Goal: Information Seeking & Learning: Learn about a topic

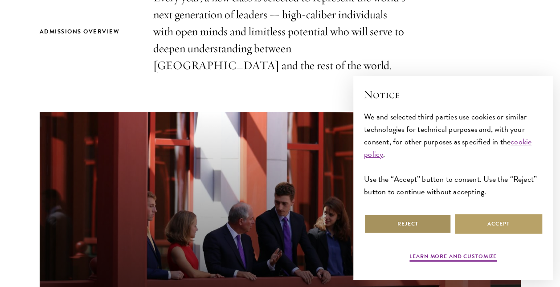
click at [415, 227] on button "Reject" at bounding box center [407, 224] width 87 height 20
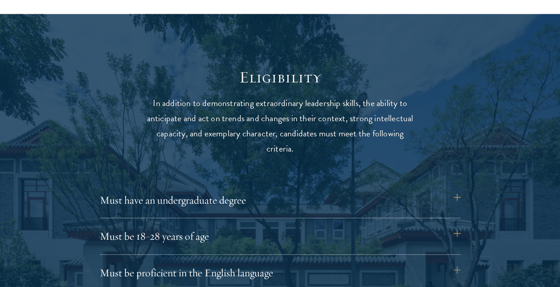
scroll to position [1116, 0]
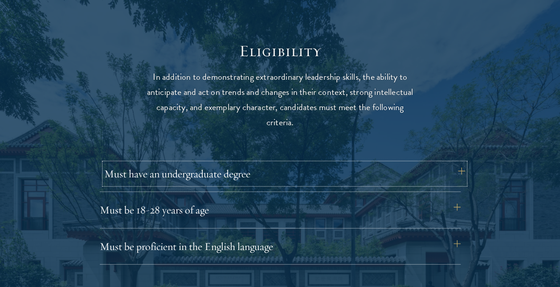
click at [221, 183] on button "Must have an undergraduate degree" at bounding box center [284, 173] width 361 height 21
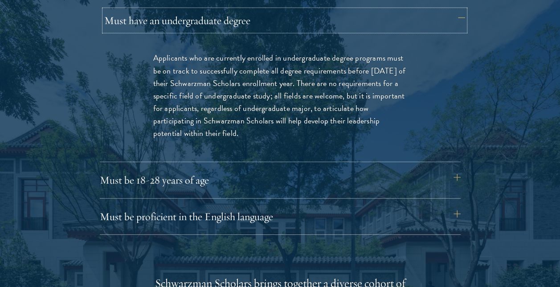
scroll to position [1270, 0]
click at [221, 192] on div "Must be 18-28 years of age Candidates must be at least 18 but not yet 29 years …" at bounding box center [280, 183] width 361 height 29
click at [221, 184] on button "Must be 18-28 years of age" at bounding box center [284, 179] width 361 height 21
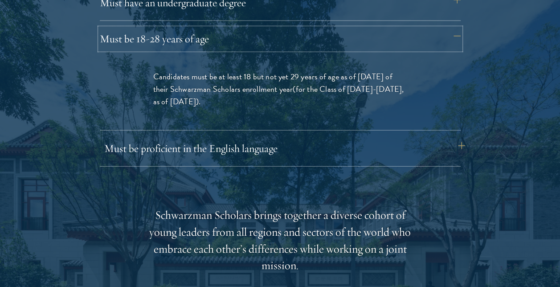
scroll to position [1287, 0]
click at [221, 164] on div "Must be proficient in the English language Applicants must demonstrate strong E…" at bounding box center [280, 151] width 361 height 29
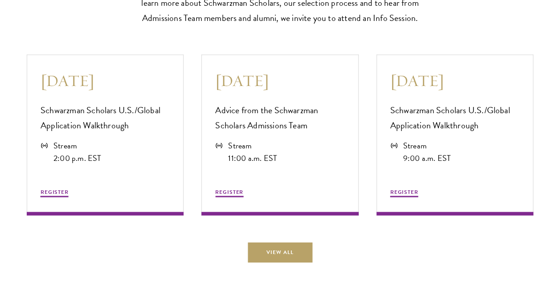
scroll to position [2417, 0]
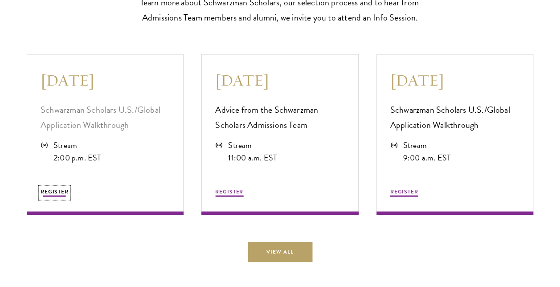
click at [62, 195] on span "REGISTER" at bounding box center [55, 191] width 28 height 8
click at [54, 198] on button "REGISTER" at bounding box center [55, 192] width 28 height 11
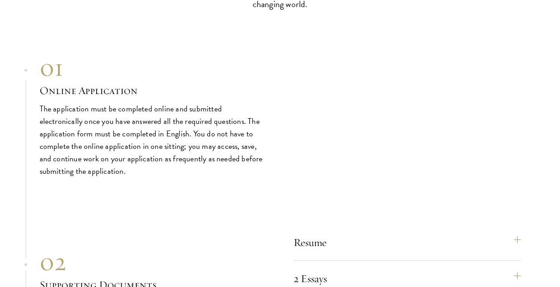
scroll to position [2951, 0]
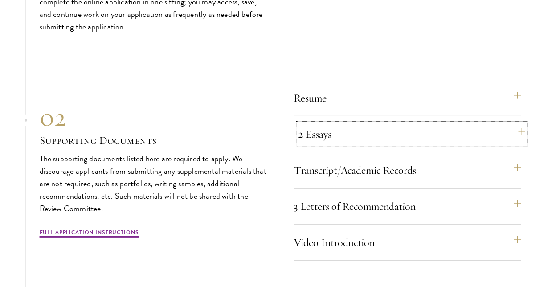
click at [351, 145] on button "2 Essays" at bounding box center [411, 133] width 227 height 21
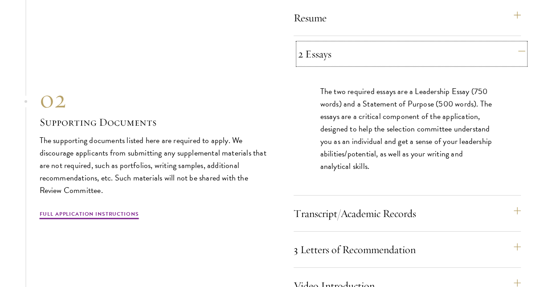
scroll to position [3044, 0]
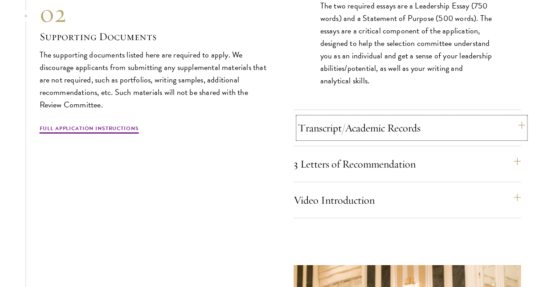
click at [349, 138] on button "Transcript/Academic Records" at bounding box center [411, 127] width 227 height 21
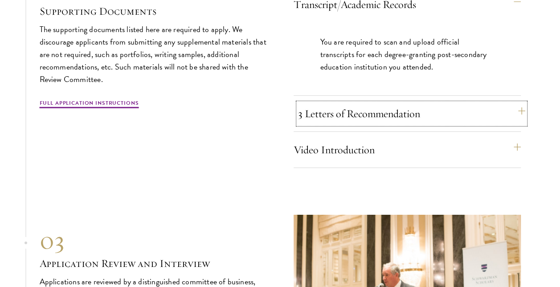
click at [347, 124] on button "3 Letters of Recommendation" at bounding box center [411, 113] width 227 height 21
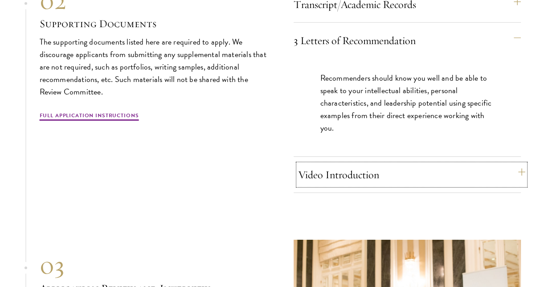
click at [340, 185] on button "Video Introduction" at bounding box center [411, 174] width 227 height 21
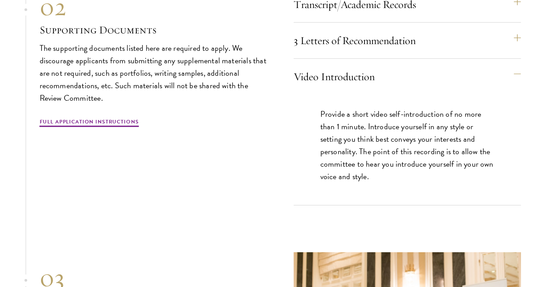
click at [463, 59] on div "3 Letters of Recommendation Recommenders should know you well and be able to sp…" at bounding box center [407, 44] width 227 height 29
click at [512, 51] on button "3 Letters of Recommendation" at bounding box center [411, 40] width 227 height 21
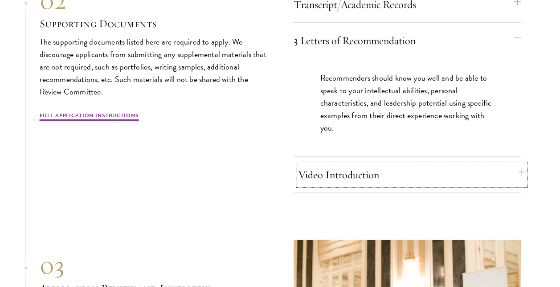
click at [489, 185] on button "Video Introduction" at bounding box center [411, 174] width 227 height 21
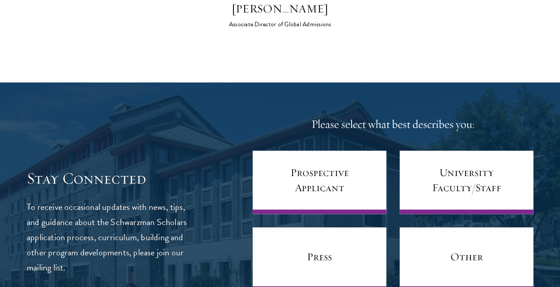
scroll to position [3822, 0]
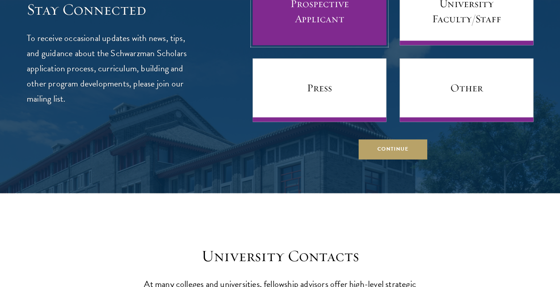
click at [320, 33] on link "Prospective Applicant" at bounding box center [320, 13] width 134 height 63
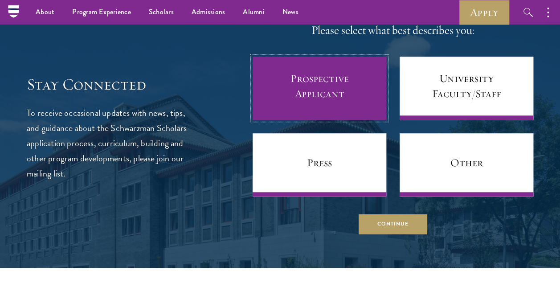
scroll to position [3746, 0]
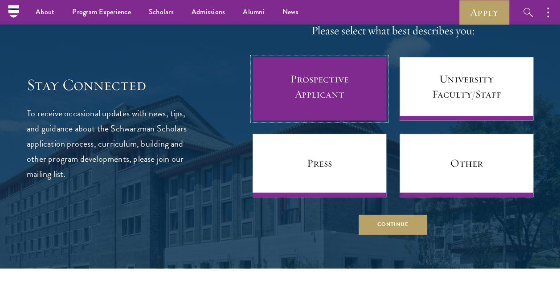
click at [287, 99] on link "Prospective Applicant" at bounding box center [320, 88] width 134 height 63
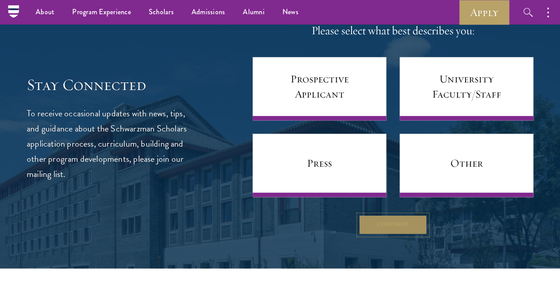
click at [384, 234] on button "Continue" at bounding box center [393, 225] width 69 height 20
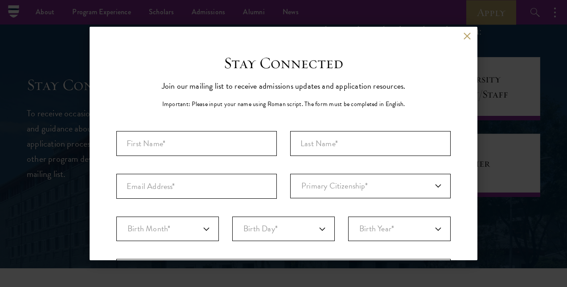
click at [460, 40] on div "Back" at bounding box center [284, 42] width 388 height 21
click at [463, 36] on button at bounding box center [467, 36] width 8 height 8
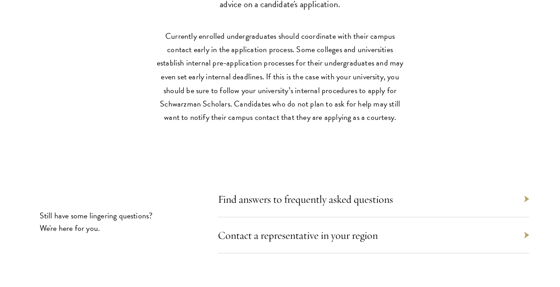
scroll to position [4117, 0]
click at [306, 216] on div "Find answers to frequently asked questions" at bounding box center [373, 198] width 312 height 36
click at [307, 216] on div "Find answers to frequently asked questions" at bounding box center [373, 198] width 312 height 36
click at [529, 205] on div "Find answers to frequently asked questions" at bounding box center [373, 198] width 312 height 36
click at [525, 206] on div "Find answers to frequently asked questions" at bounding box center [373, 198] width 312 height 36
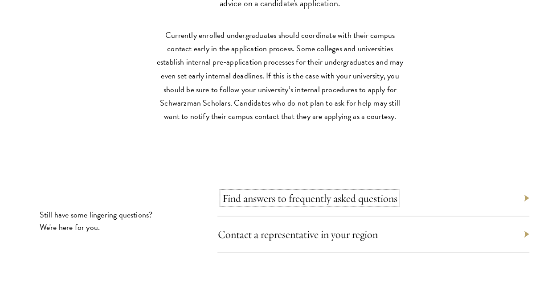
click at [317, 205] on link "Find answers to frequently asked questions" at bounding box center [309, 197] width 175 height 13
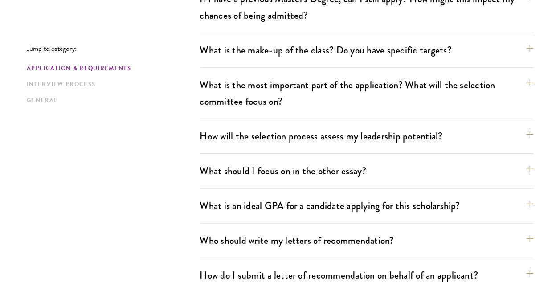
scroll to position [479, 0]
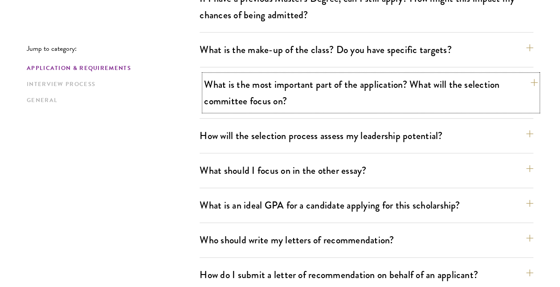
click at [445, 98] on button "What is the most important part of the application? What will the selection com…" at bounding box center [371, 92] width 334 height 37
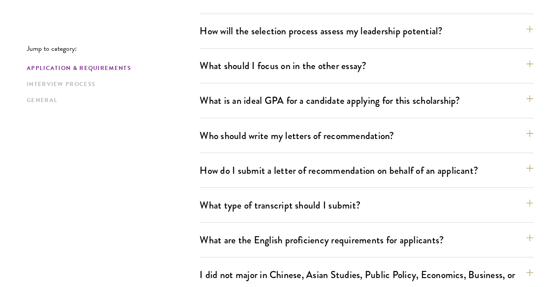
scroll to position [709, 0]
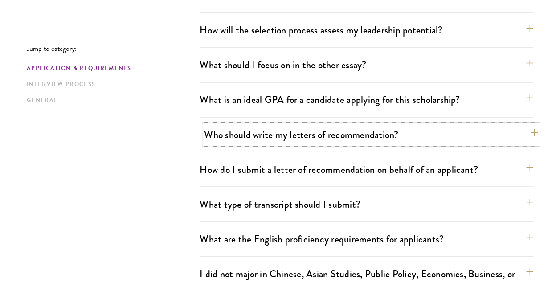
click at [359, 130] on button "Who should write my letters of recommendation?" at bounding box center [371, 134] width 334 height 20
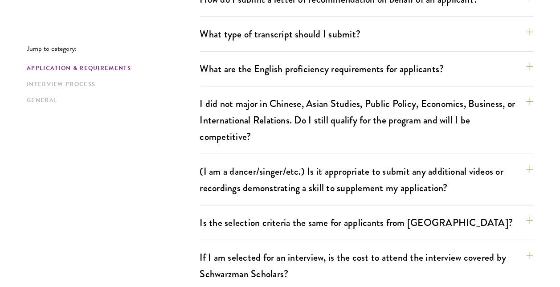
scroll to position [1165, 0]
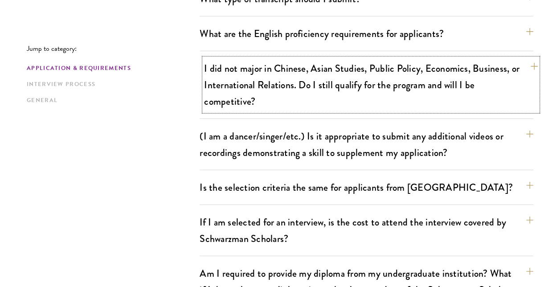
click at [430, 83] on button "I did not major in Chinese, Asian Studies, Public Policy, Economics, Business, …" at bounding box center [371, 84] width 334 height 53
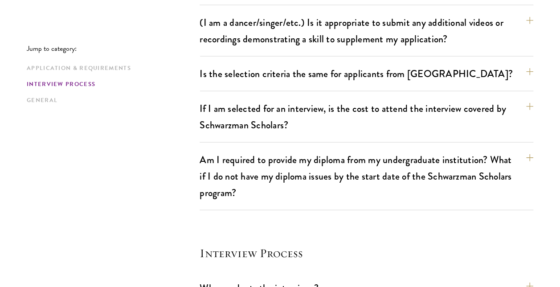
scroll to position [1054, 0]
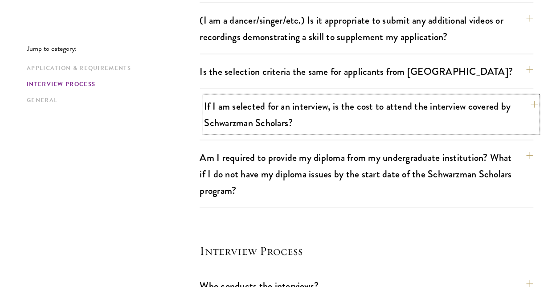
click at [387, 116] on button "If I am selected for an interview, is the cost to attend the interview covered …" at bounding box center [371, 114] width 334 height 37
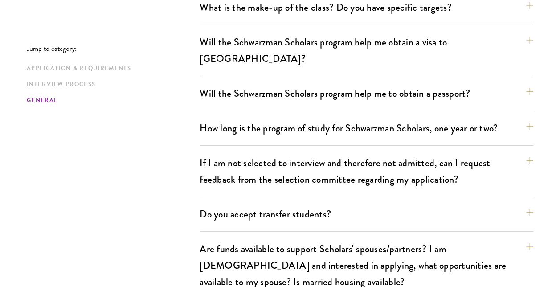
scroll to position [1548, 0]
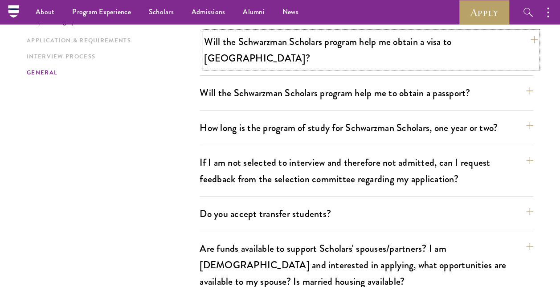
click at [294, 45] on button "Will the Schwarzman Scholars program help me obtain a visa to China?" at bounding box center [371, 50] width 334 height 37
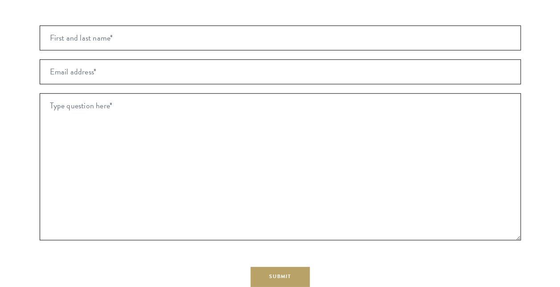
scroll to position [2015, 0]
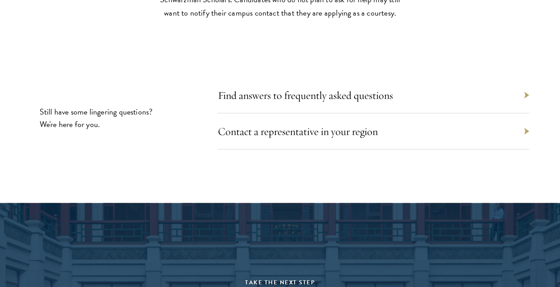
scroll to position [4112, 0]
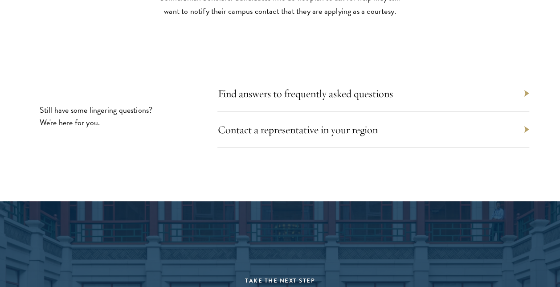
click at [344, 147] on div "Contact a representative in your region" at bounding box center [373, 129] width 312 height 36
click at [333, 134] on link "Contact a representative in your region" at bounding box center [302, 129] width 160 height 13
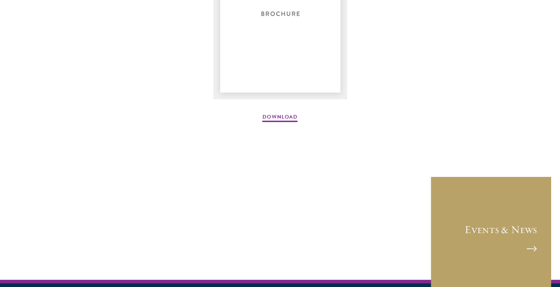
scroll to position [1274, 0]
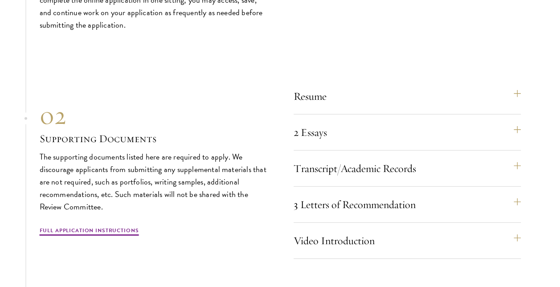
scroll to position [2896, 0]
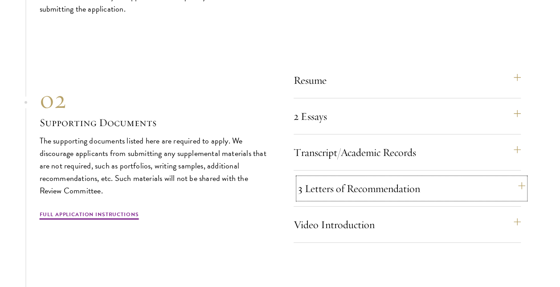
click at [425, 188] on button "3 Letters of Recommendation" at bounding box center [411, 188] width 227 height 21
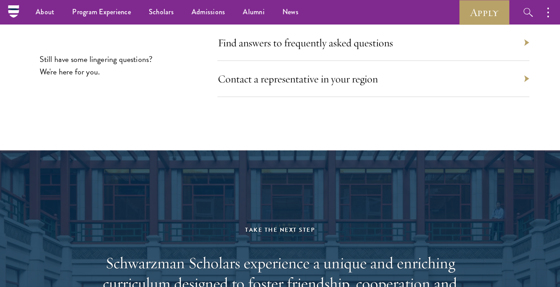
scroll to position [4261, 0]
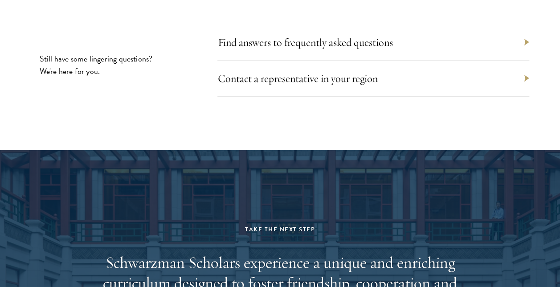
click at [340, 60] on div "Find answers to frequently asked questions" at bounding box center [373, 43] width 312 height 36
click at [340, 49] on link "Find answers to frequently asked questions" at bounding box center [309, 42] width 175 height 13
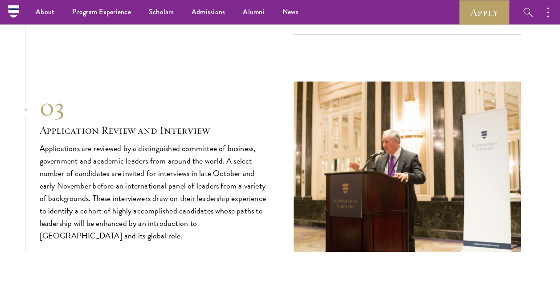
scroll to position [3129, 0]
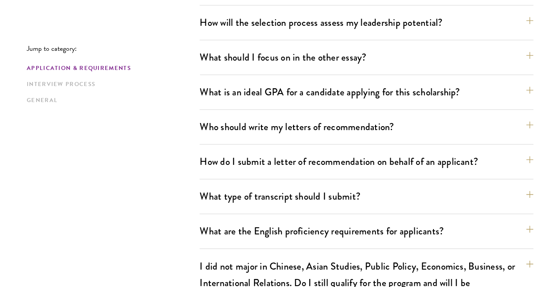
scroll to position [593, 0]
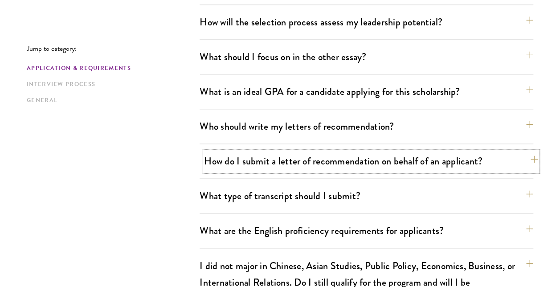
click at [318, 165] on button "How do I submit a letter of recommendation on behalf of an applicant?" at bounding box center [371, 161] width 334 height 20
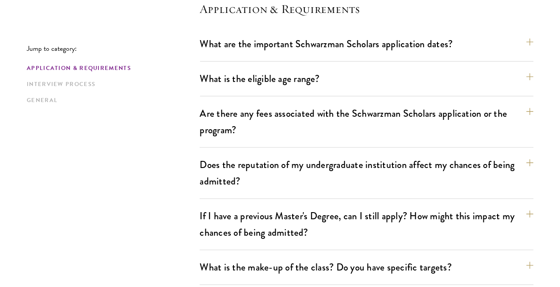
scroll to position [263, 0]
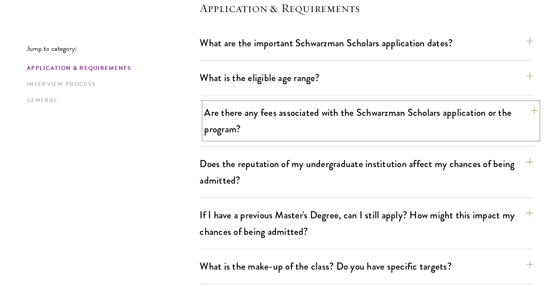
click at [362, 136] on button "Are there any fees associated with the Schwarzman Scholars application or the p…" at bounding box center [371, 120] width 334 height 37
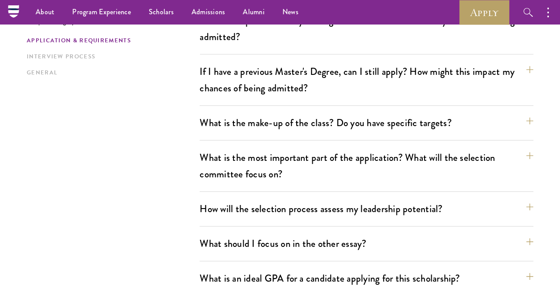
scroll to position [529, 0]
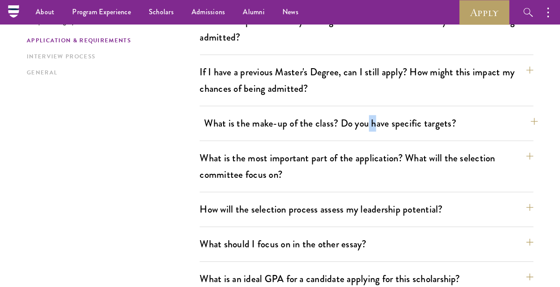
drag, startPoint x: 362, startPoint y: 136, endPoint x: 372, endPoint y: 132, distance: 10.6
click at [372, 132] on div "What is the make-up of the class? Do you have specific targets? The only firm t…" at bounding box center [367, 127] width 334 height 28
click at [372, 132] on button "What is the make-up of the class? Do you have specific targets?" at bounding box center [371, 123] width 334 height 20
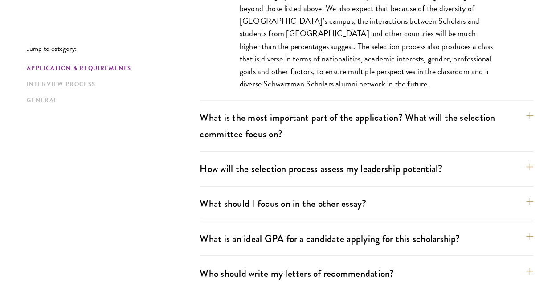
scroll to position [609, 0]
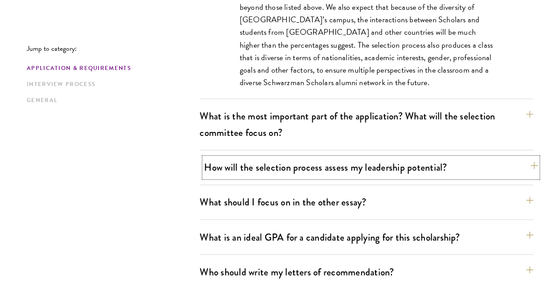
click at [362, 176] on button "How will the selection process assess my leadership potential?" at bounding box center [371, 167] width 334 height 20
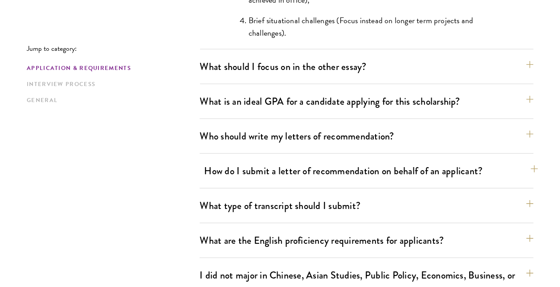
scroll to position [1012, 0]
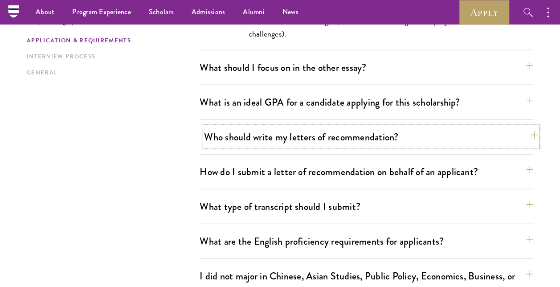
click at [297, 142] on button "Who should write my letters of recommendation?" at bounding box center [371, 137] width 334 height 20
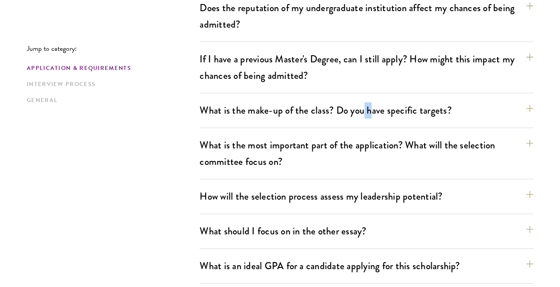
scroll to position [418, 0]
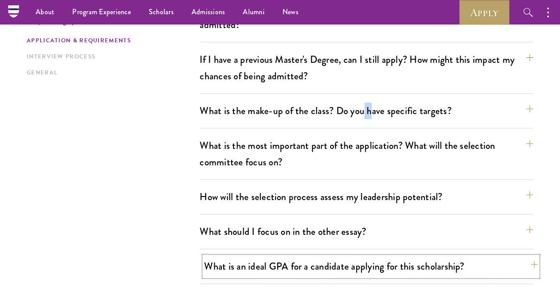
click at [278, 266] on button "What is an ideal GPA for a candidate applying for this scholarship?" at bounding box center [371, 266] width 334 height 20
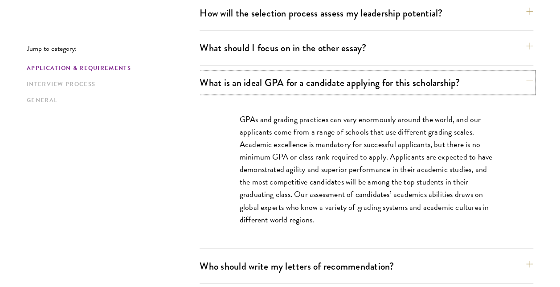
scroll to position [536, 0]
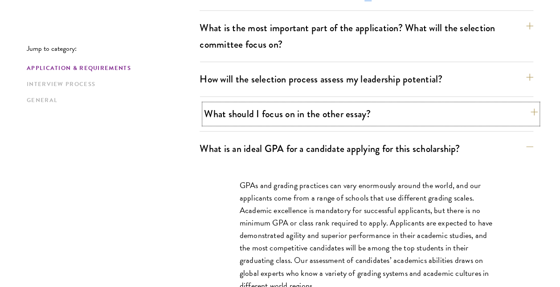
click at [241, 117] on button "What should I focus on in the other essay?" at bounding box center [371, 114] width 334 height 20
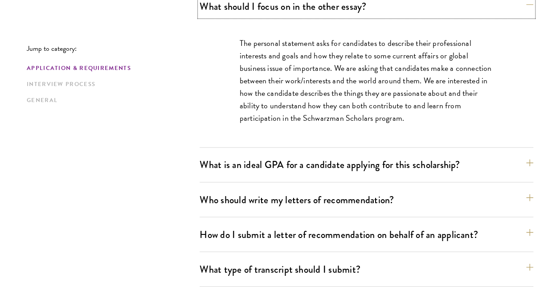
scroll to position [644, 0]
